Goal: Task Accomplishment & Management: Use online tool/utility

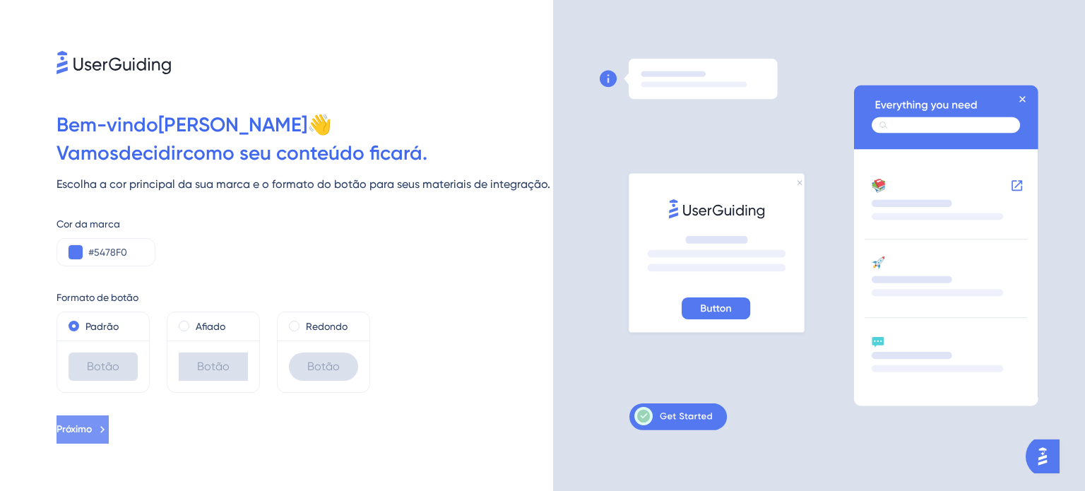
click at [92, 432] on font "Próximo" at bounding box center [74, 429] width 35 height 12
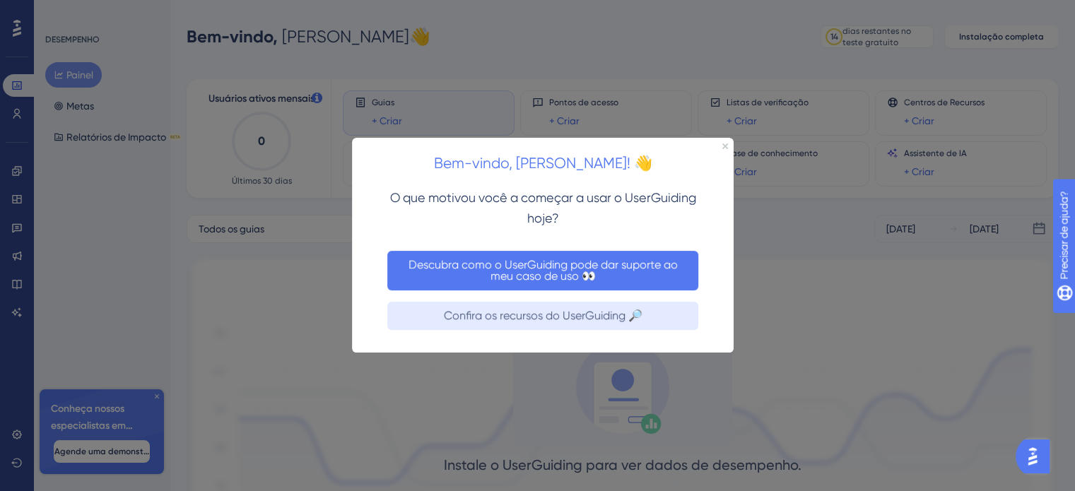
click at [490, 278] on font "Descubra como o UserGuiding pode dar suporte ao meu caso de uso 👀" at bounding box center [543, 270] width 294 height 23
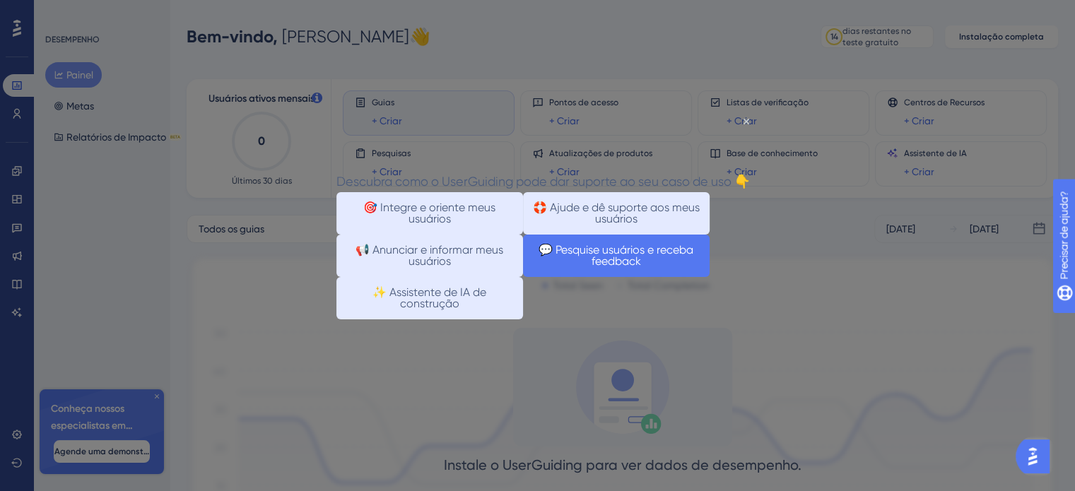
click at [588, 268] on font "💬 Pesquise usuários e receba feedback" at bounding box center [617, 255] width 158 height 25
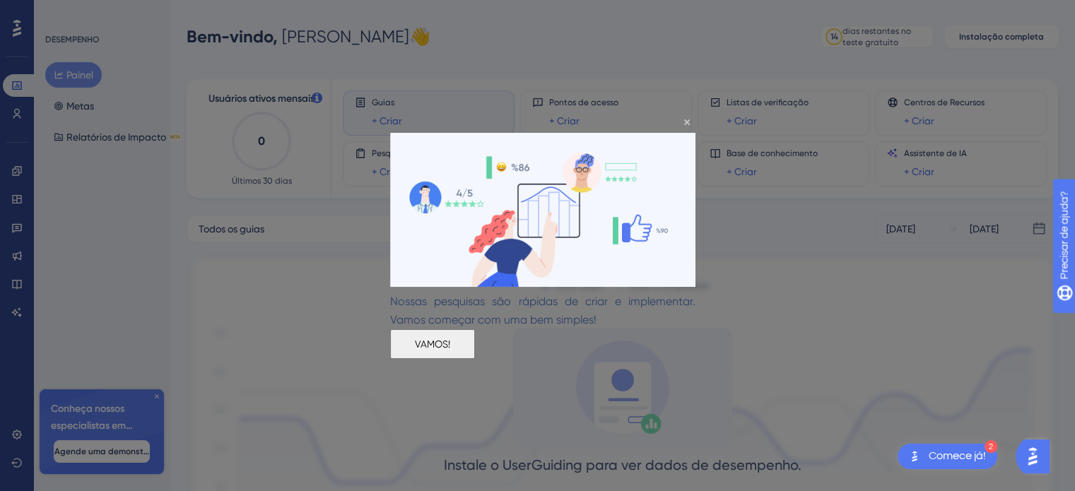
click at [475, 346] on button "VAMOS!" at bounding box center [432, 344] width 85 height 30
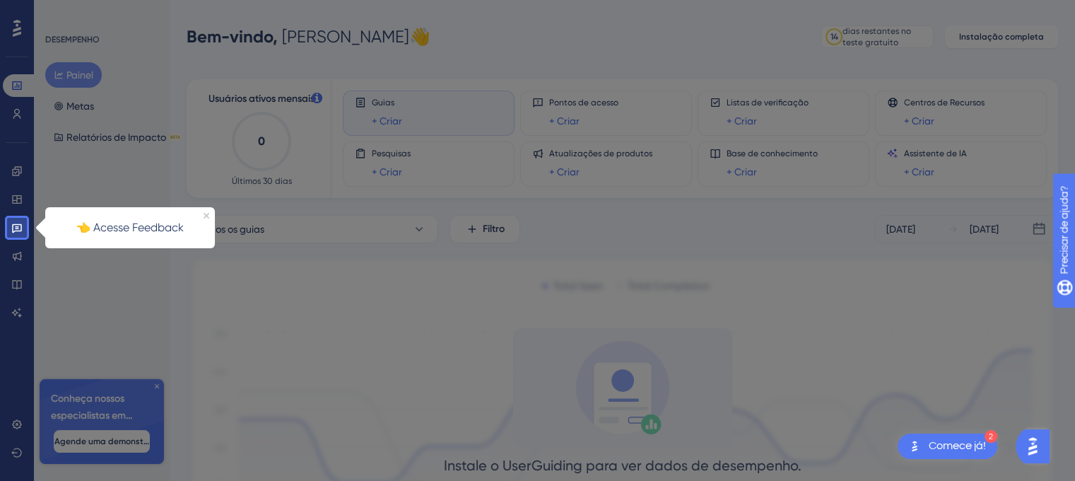
click at [301, 293] on div at bounding box center [556, 313] width 1059 height 627
click at [206, 209] on div "👈 Acesse Feedback" at bounding box center [130, 227] width 170 height 41
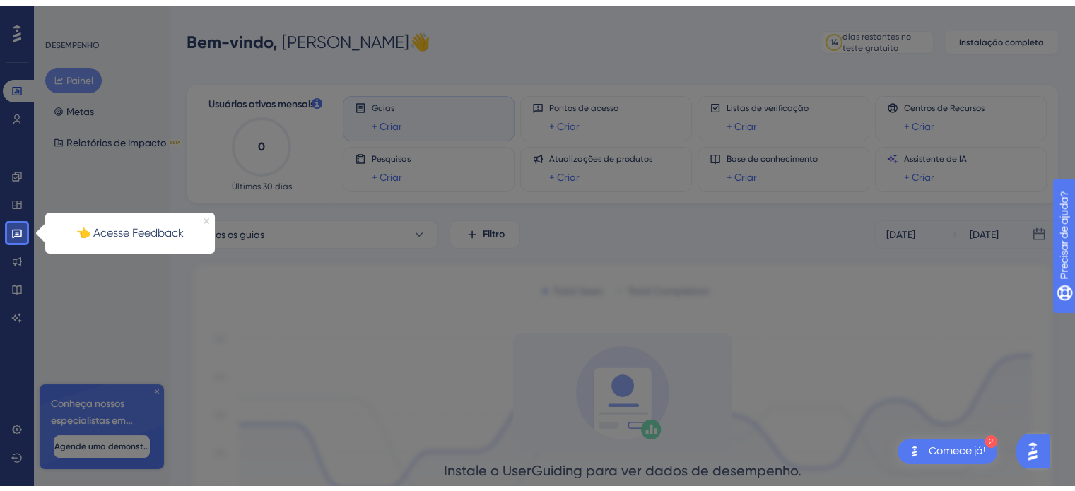
click at [206, 218] on icon "Fechar visualização" at bounding box center [207, 221] width 6 height 6
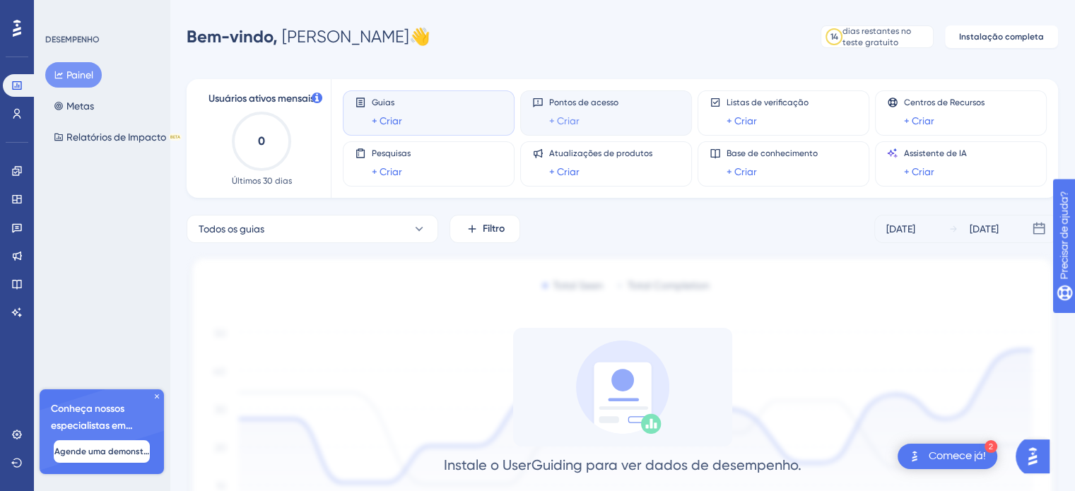
click at [549, 127] on link "+ Criar" at bounding box center [564, 120] width 30 height 17
